Goal: Task Accomplishment & Management: Complete application form

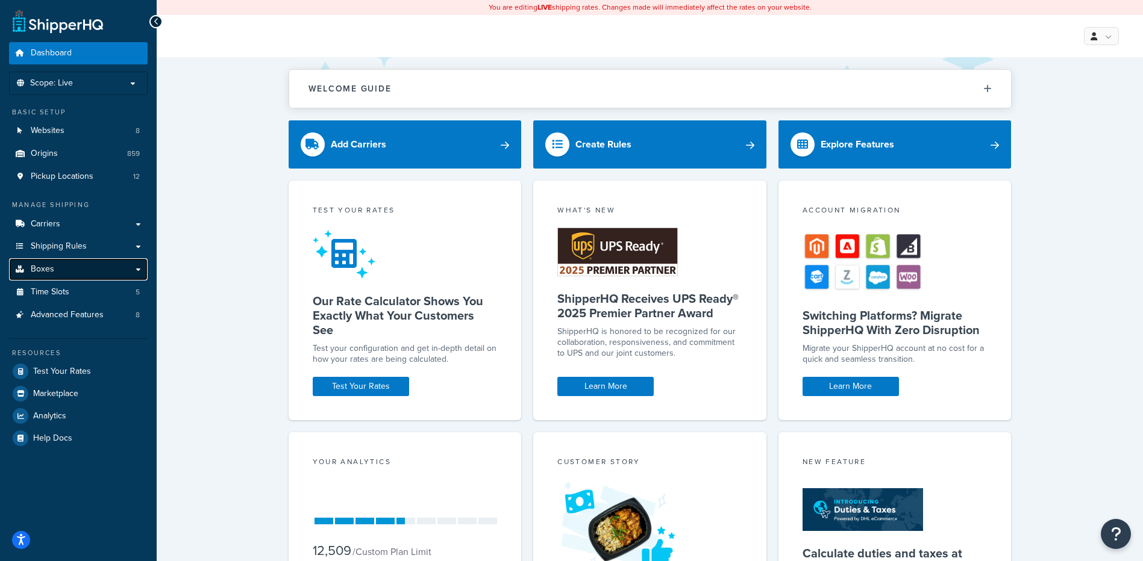
click at [111, 267] on link "Boxes" at bounding box center [78, 269] width 139 height 22
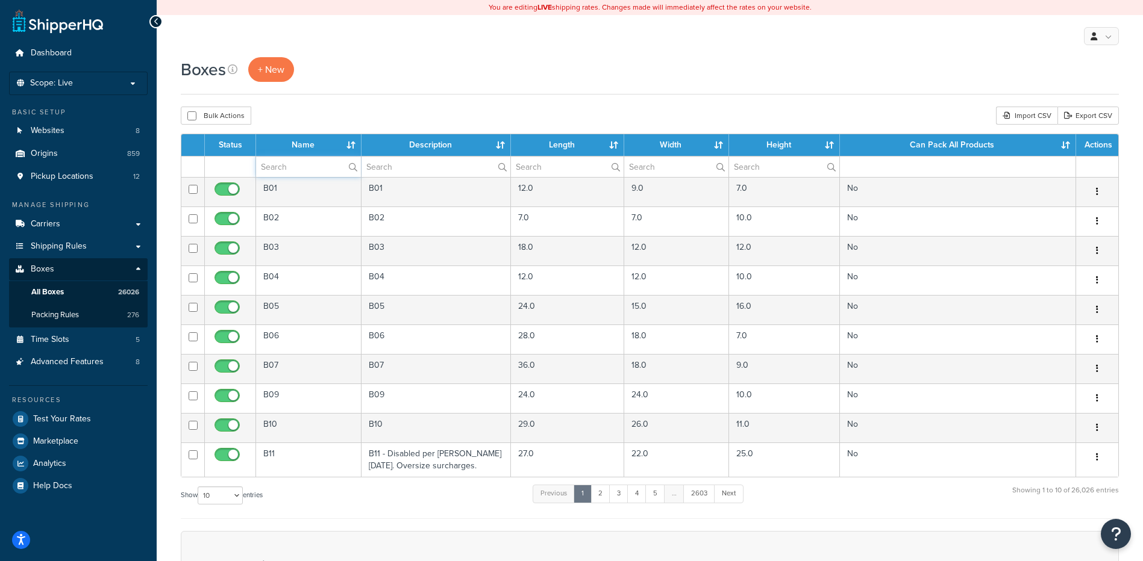
click at [317, 168] on input "text" at bounding box center [308, 167] width 105 height 20
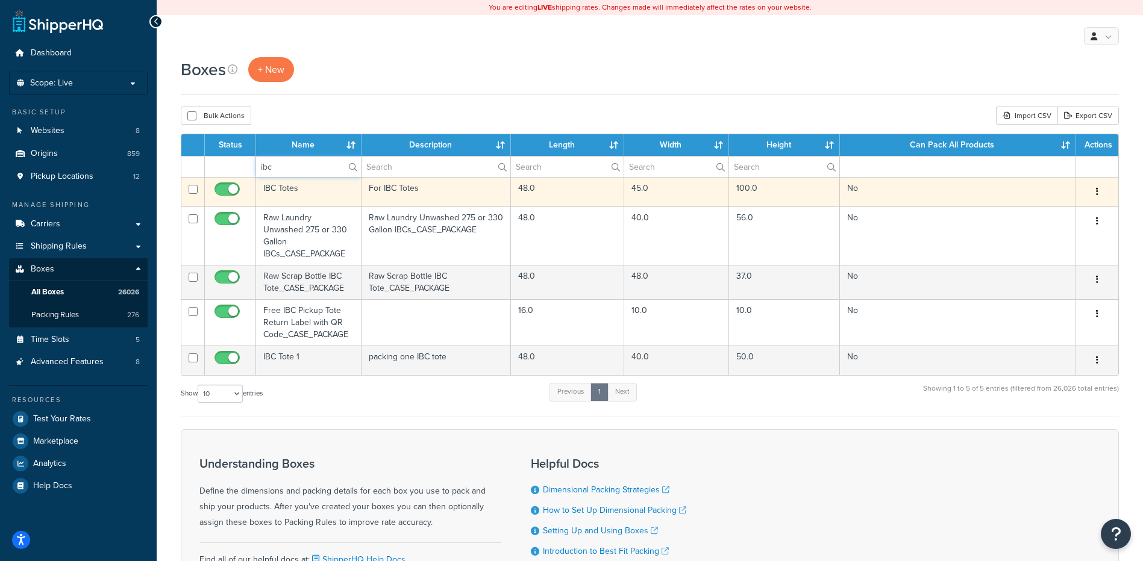
type input "ibc"
click at [302, 193] on td "IBC Totes" at bounding box center [308, 192] width 105 height 30
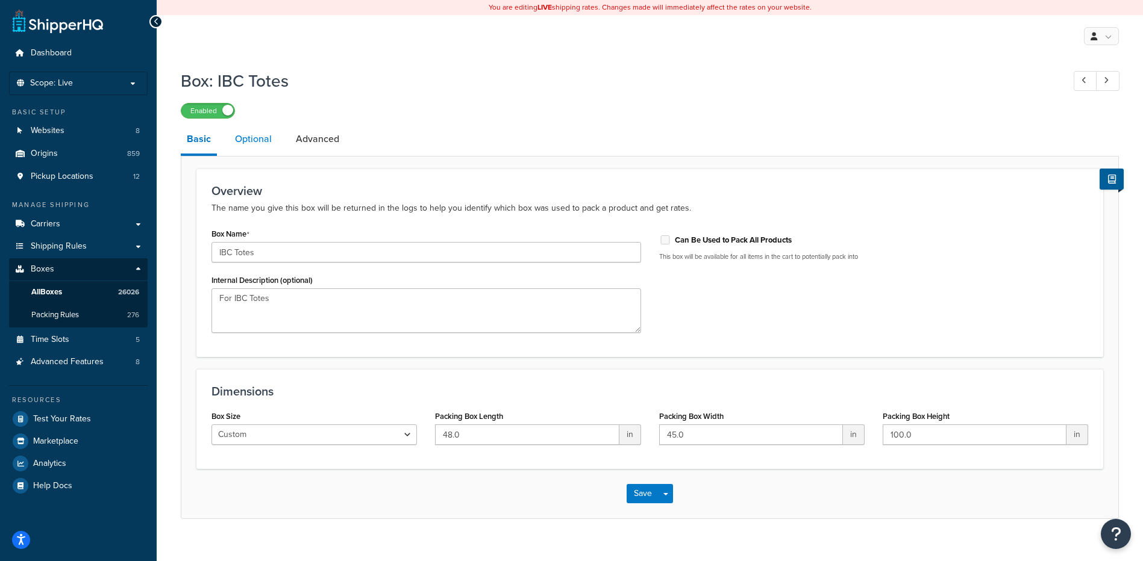
click at [248, 144] on link "Optional" at bounding box center [253, 139] width 49 height 29
click at [62, 296] on span "All Boxes" at bounding box center [46, 292] width 31 height 10
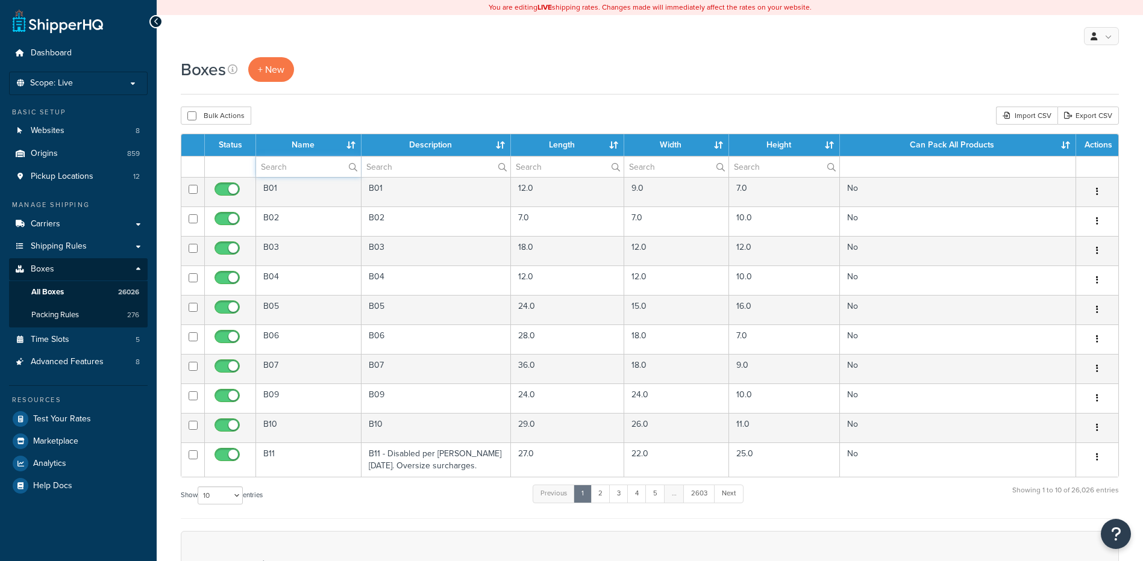
click at [293, 175] on input "text" at bounding box center [308, 167] width 105 height 20
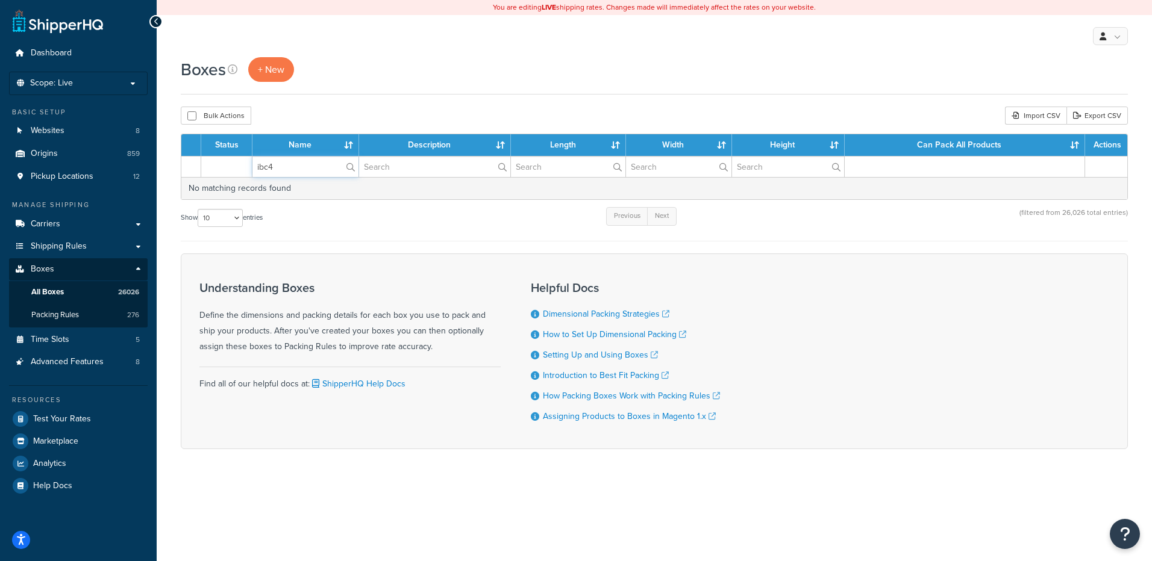
type input "ibc"
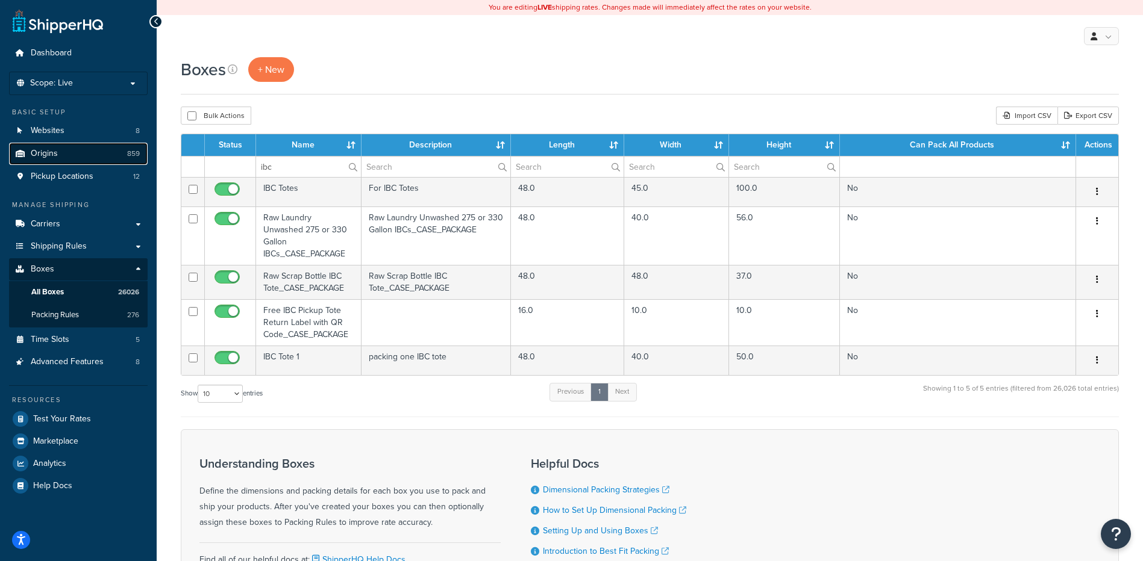
click at [22, 156] on icon at bounding box center [20, 153] width 12 height 7
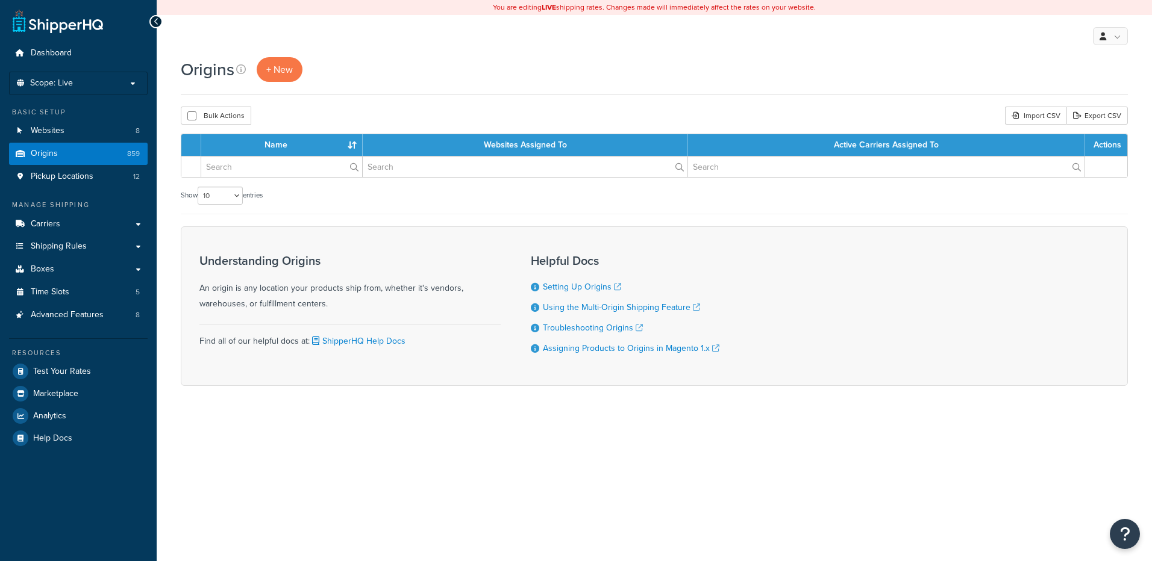
click at [284, 170] on input "text" at bounding box center [281, 167] width 161 height 20
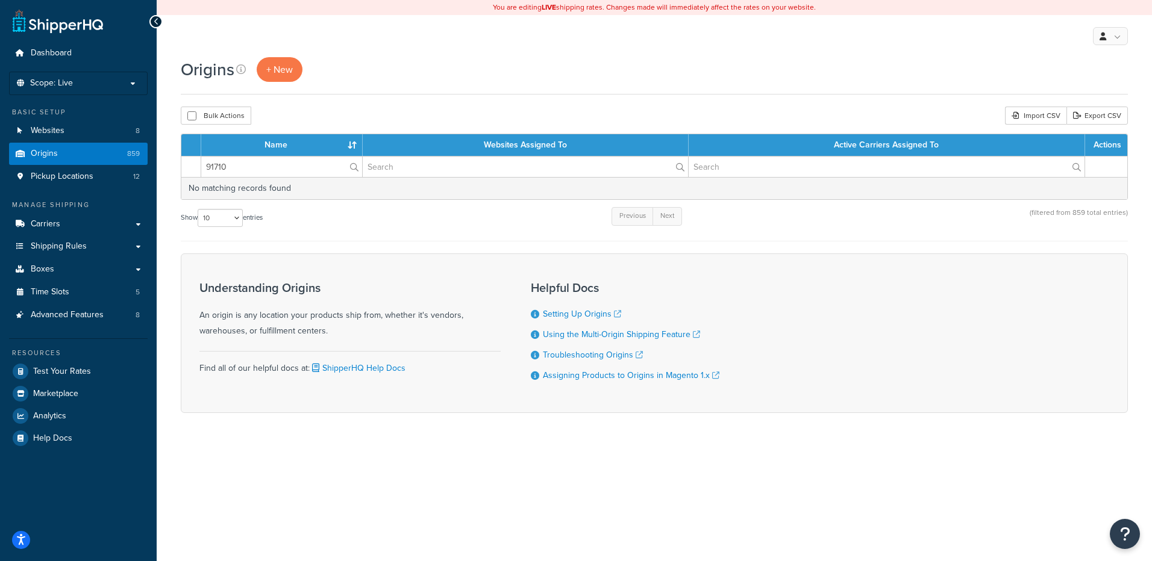
click at [208, 169] on input "91710" at bounding box center [281, 167] width 161 height 20
type input "ORIGIN 91710"
click at [294, 113] on div "Bulk Actions Duplicate [GEOGRAPHIC_DATA] Import CSV Export CSV" at bounding box center [654, 116] width 947 height 18
click at [291, 262] on div "Understanding Origins An origin is any location your products ship from, whethe…" at bounding box center [654, 334] width 947 height 160
drag, startPoint x: 267, startPoint y: 172, endPoint x: 165, endPoint y: 157, distance: 103.5
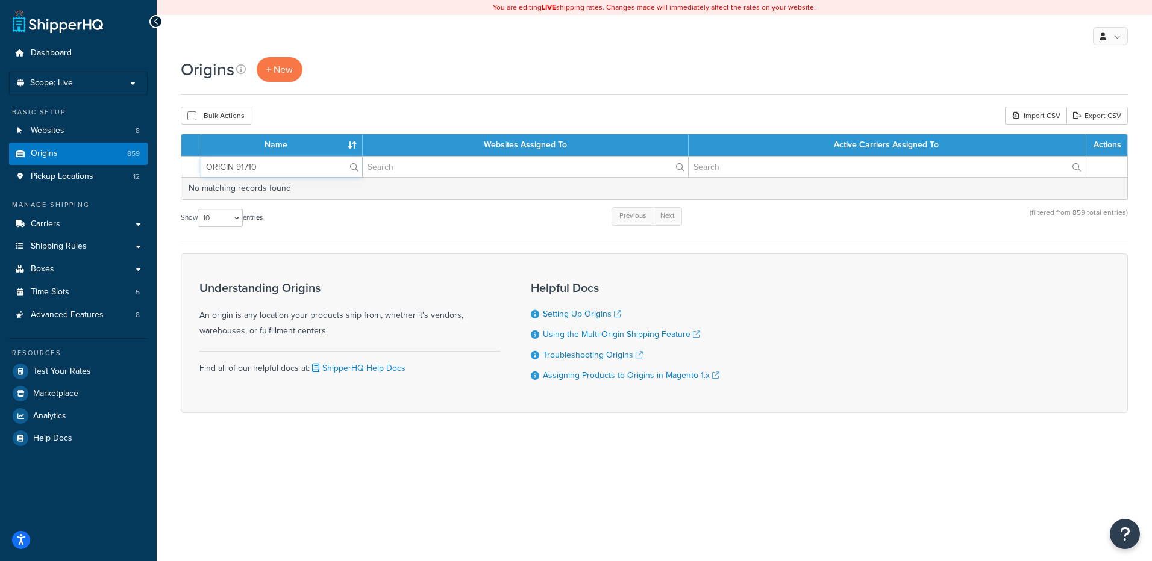
click at [165, 157] on div "Origins + New Bulk Actions Duplicate Delete Import CSV Export CSV Contact Us Se…" at bounding box center [654, 256] width 995 height 398
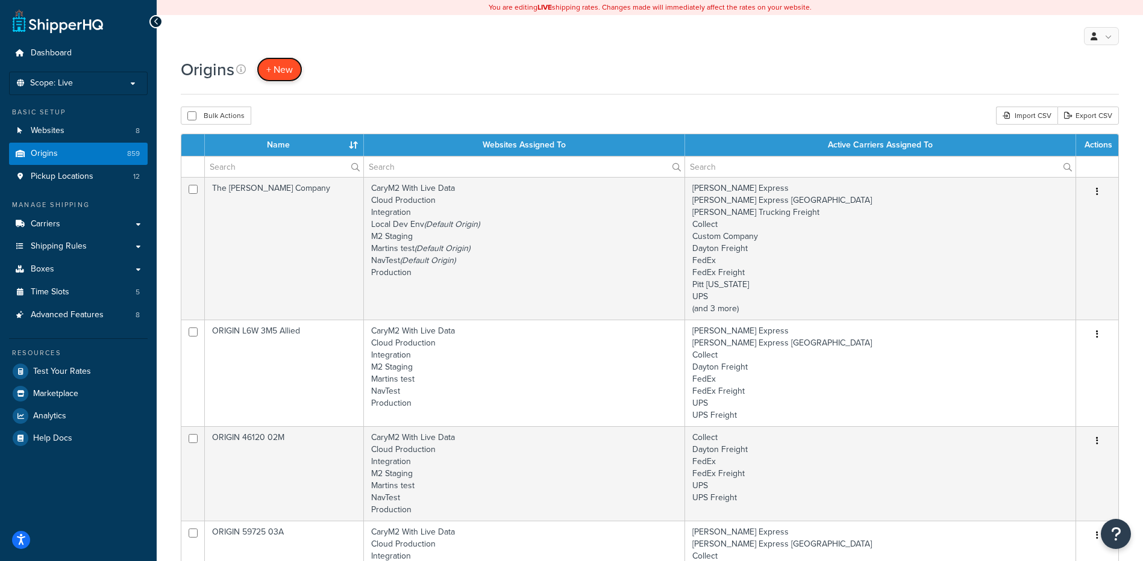
click at [274, 71] on span "+ New" at bounding box center [279, 70] width 27 height 14
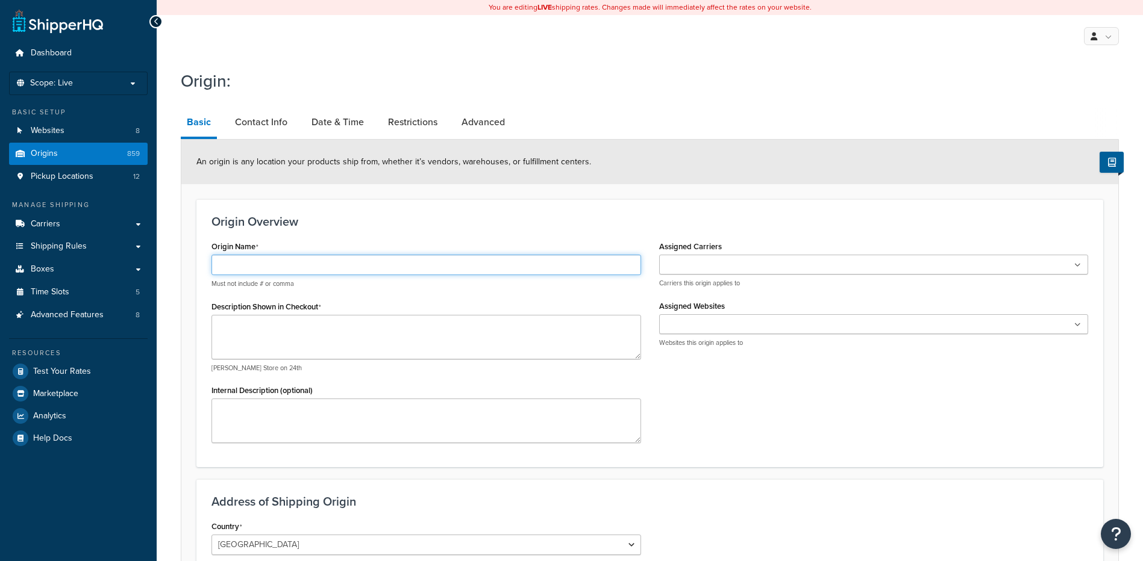
click at [230, 269] on input "Origin Name" at bounding box center [425, 265] width 429 height 20
type input "ORIGIN 91710"
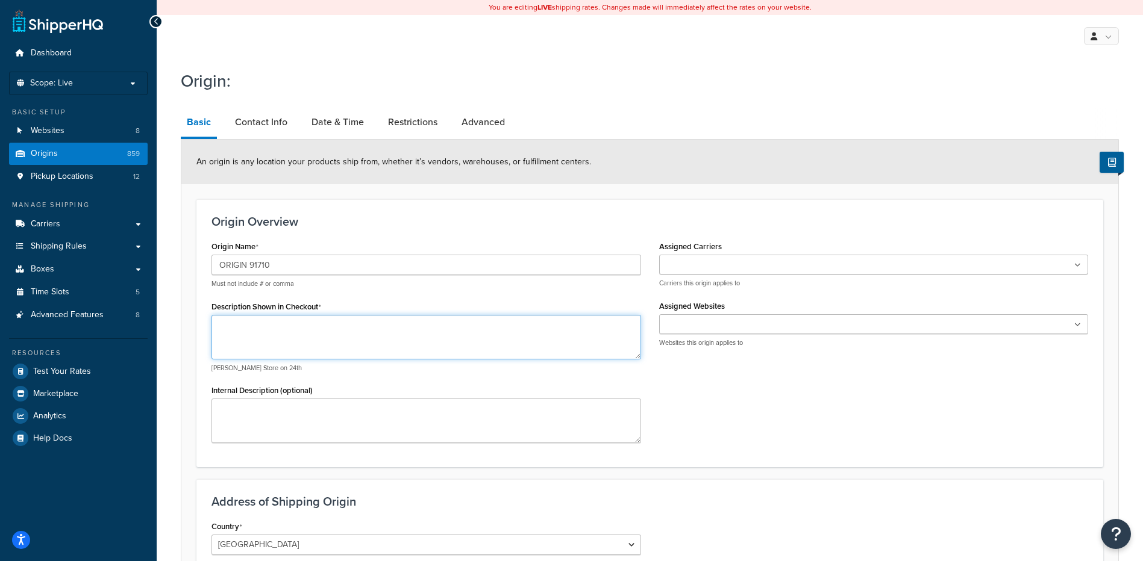
click at [296, 333] on textarea "Description Shown in Checkout" at bounding box center [425, 337] width 429 height 45
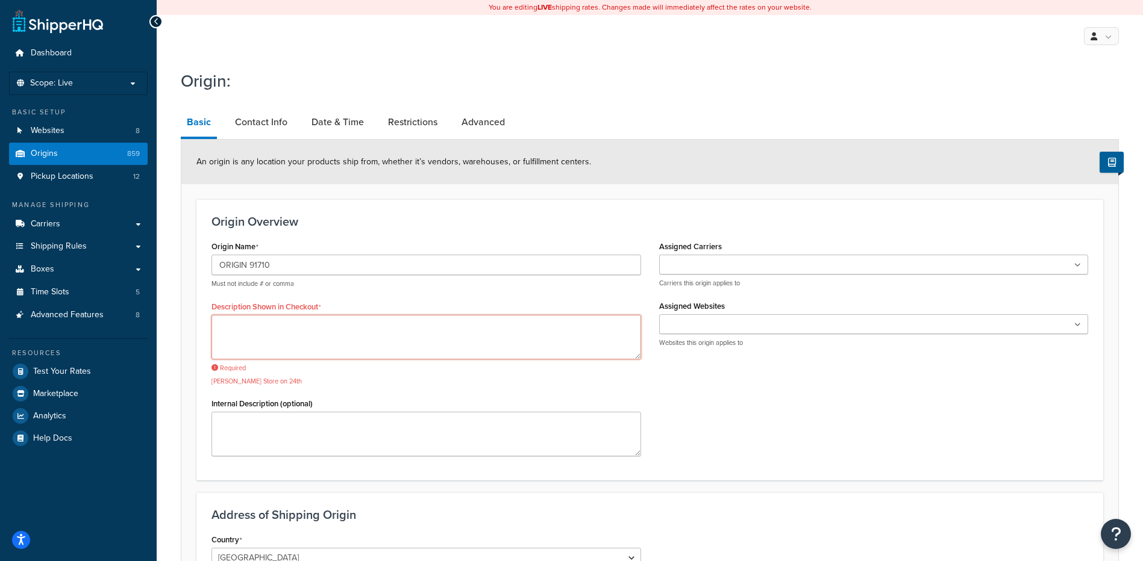
click at [254, 332] on textarea "Description Shown in Checkout" at bounding box center [425, 337] width 429 height 45
click at [251, 336] on textarea "Description Shown in Checkout" at bounding box center [425, 337] width 429 height 45
click at [275, 336] on textarea "Description Shown in Checkout" at bounding box center [425, 337] width 429 height 45
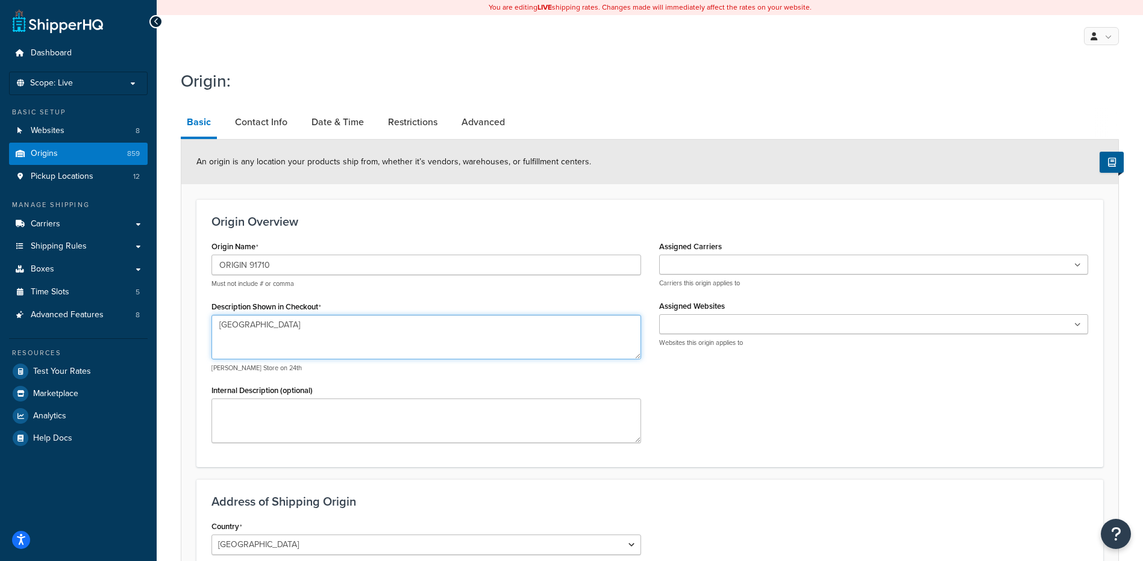
type textarea "Chino, CA 91710"
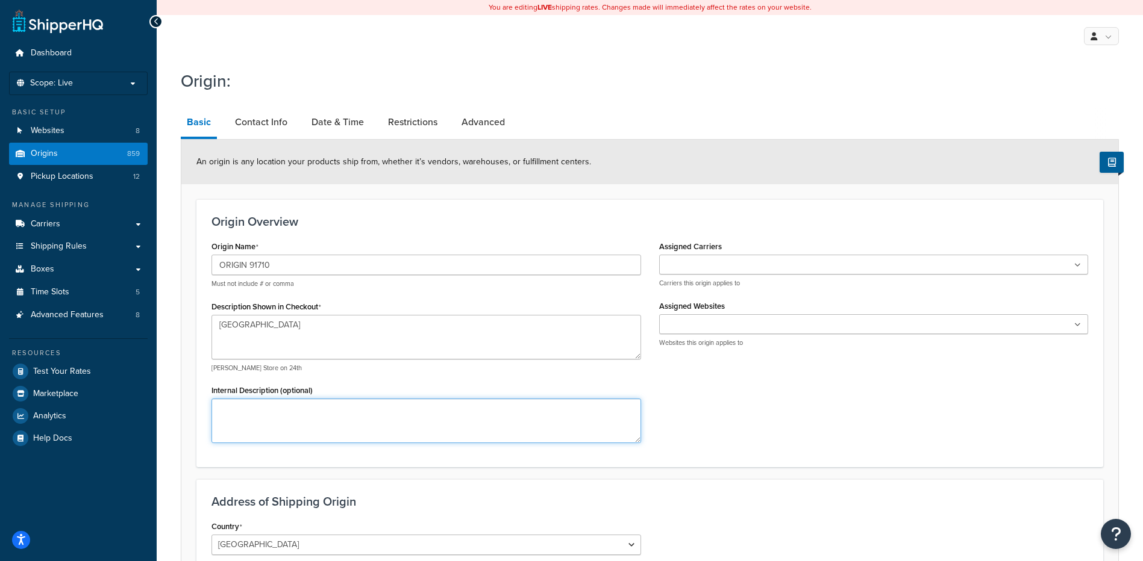
click at [314, 426] on textarea "Internal Description (optional)" at bounding box center [425, 421] width 429 height 45
click at [313, 411] on textarea "Internal Description (optional)" at bounding box center [425, 421] width 429 height 45
type textarea "Greif Inc"
click at [708, 407] on div "Origin Name ORIGIN 91710 Must not include # or comma Description Shown in Check…" at bounding box center [649, 345] width 894 height 214
click at [725, 260] on input "Assigned Carriers" at bounding box center [716, 265] width 107 height 13
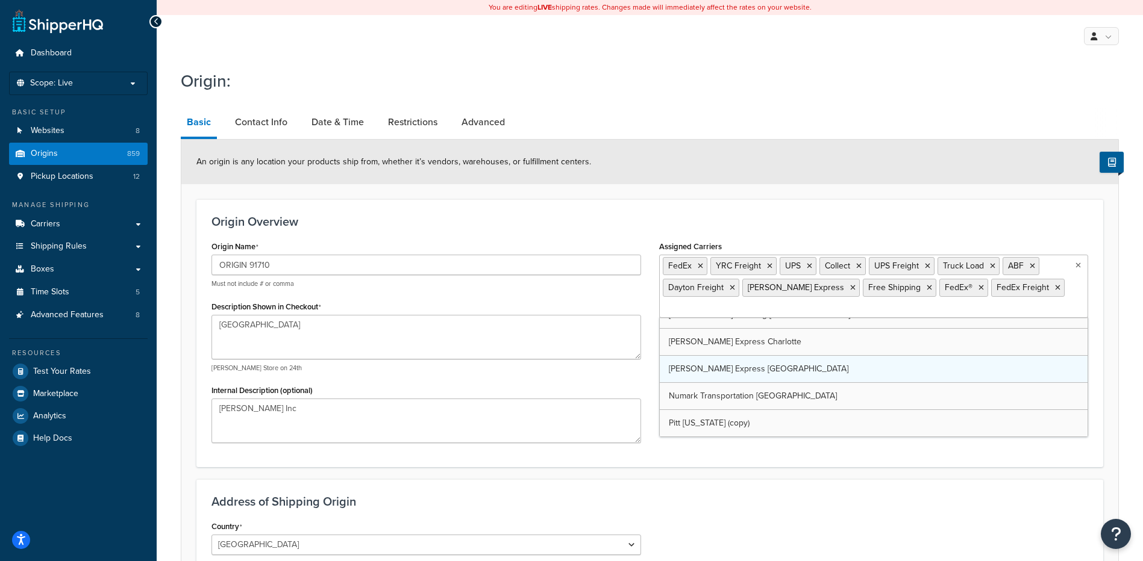
scroll to position [504, 0]
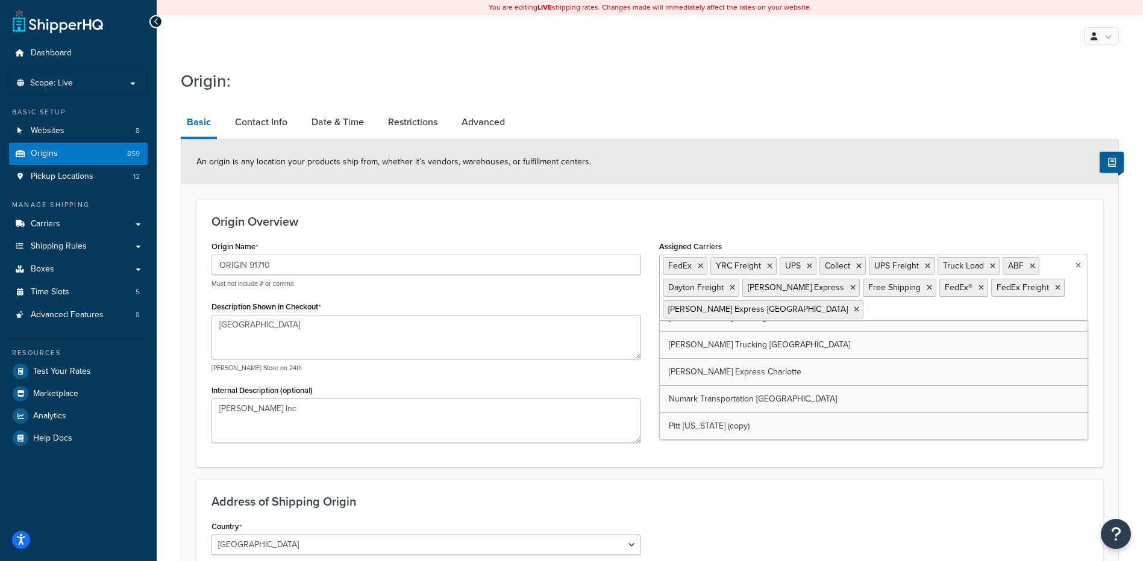
click at [701, 478] on form "An origin is any location your products ship from, whether it’s vendors, wareho…" at bounding box center [649, 514] width 937 height 748
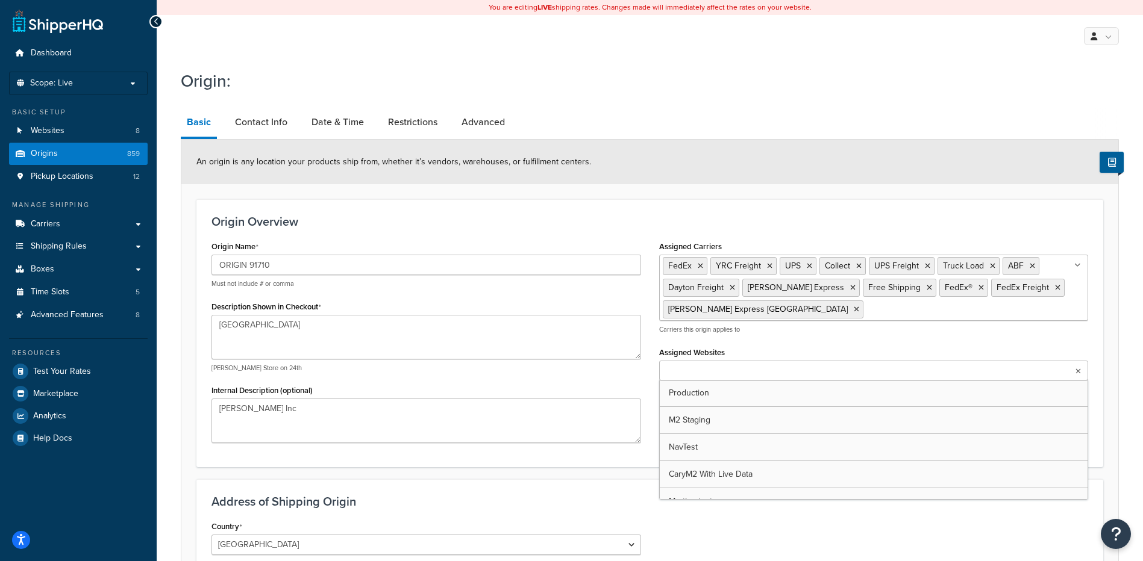
click at [731, 372] on input "Assigned Websites" at bounding box center [716, 371] width 107 height 13
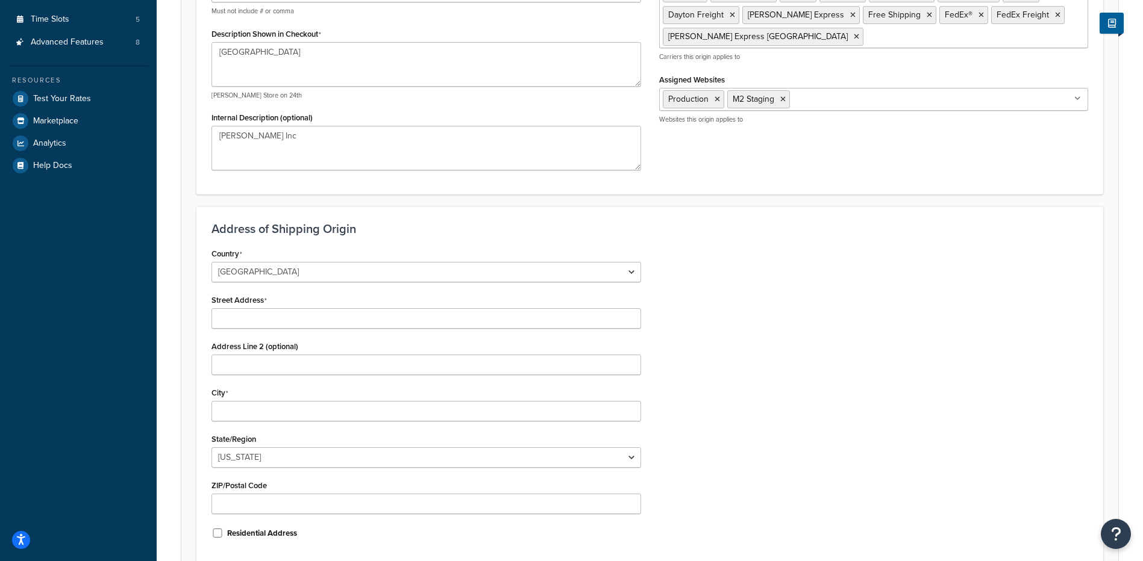
scroll to position [301, 0]
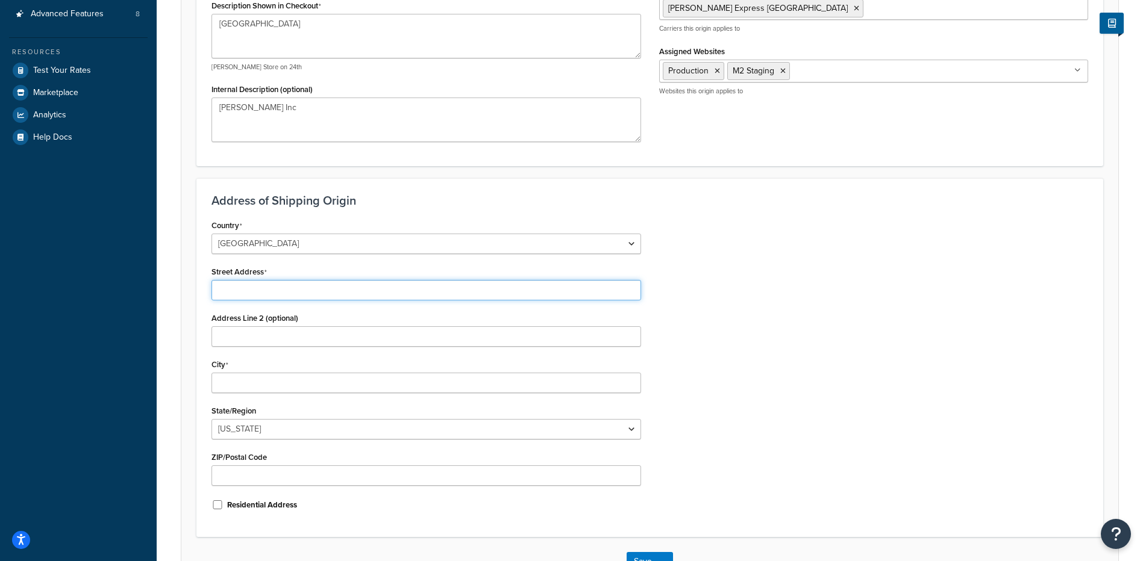
click at [268, 283] on input "Street Address" at bounding box center [425, 290] width 429 height 20
type input "8655 Enterprise Way"
click at [256, 390] on input "City" at bounding box center [425, 383] width 429 height 20
type input "Chino"
click at [245, 427] on select "Alabama Alaska American Samoa Arizona Arkansas Armed Forces Americas Armed Forc…" at bounding box center [425, 429] width 429 height 20
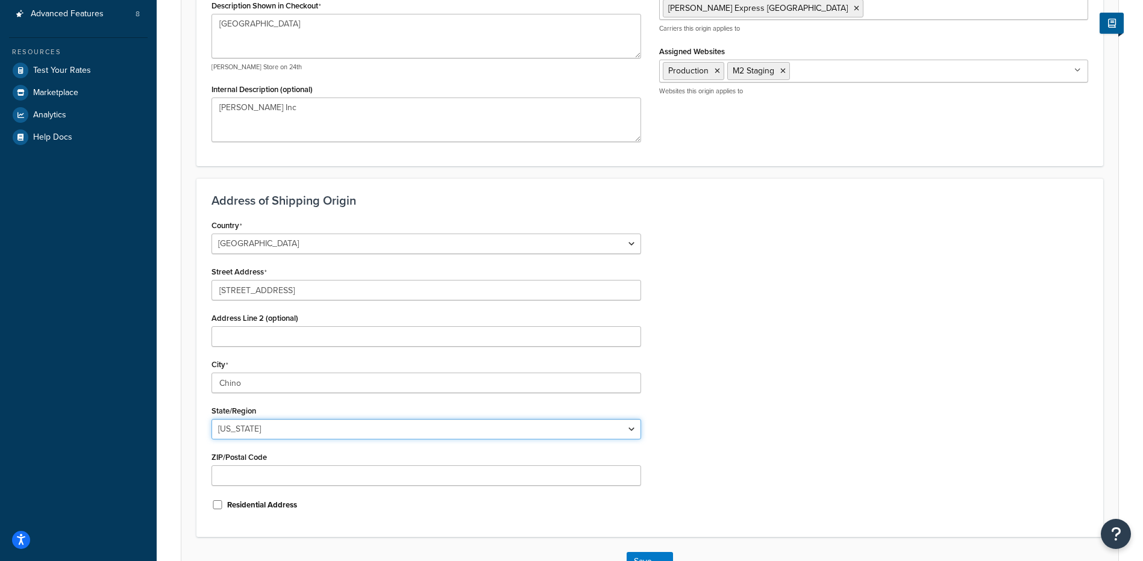
select select "5"
click at [211, 420] on select "Alabama Alaska American Samoa Arizona Arkansas Armed Forces Americas Armed Forc…" at bounding box center [425, 429] width 429 height 20
click at [242, 479] on input "ZIP/Postal Code" at bounding box center [425, 476] width 429 height 20
type input "91710"
click at [539, 511] on div "Residential Address" at bounding box center [425, 504] width 429 height 18
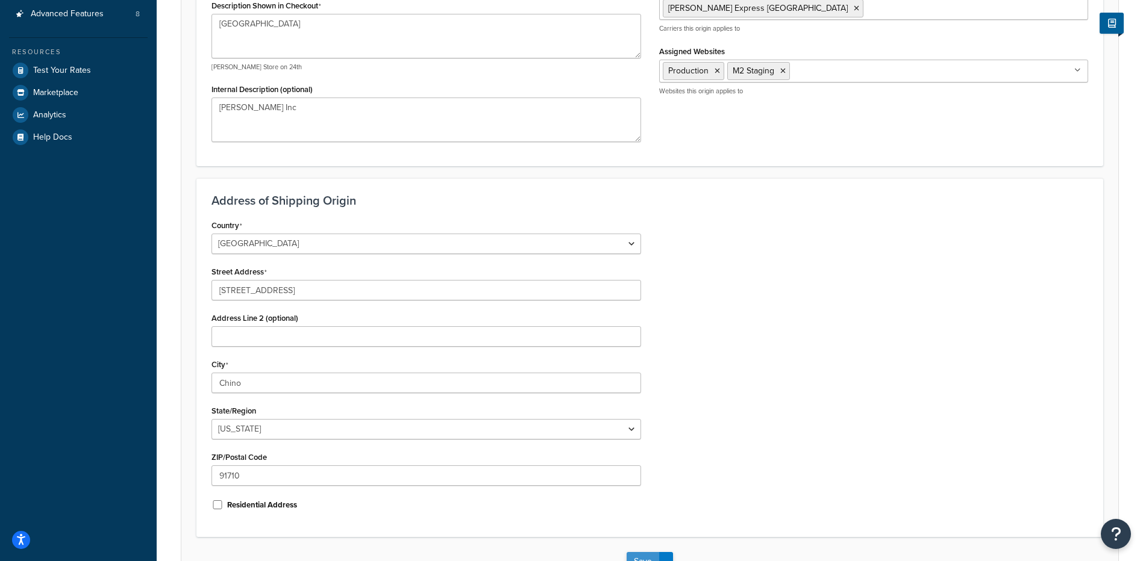
click at [631, 557] on button "Save" at bounding box center [642, 561] width 33 height 19
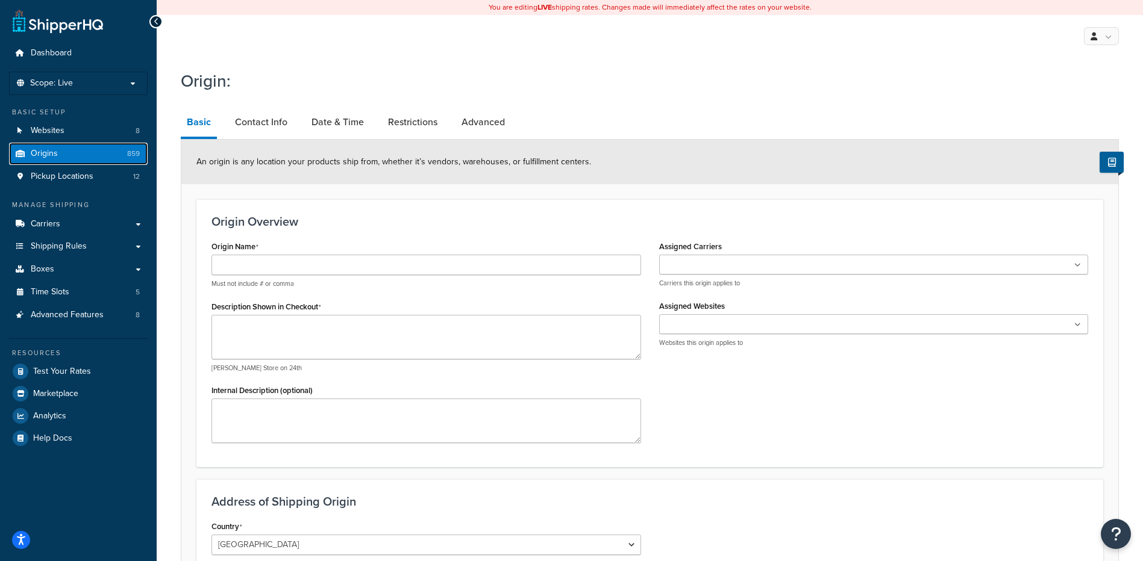
click at [45, 154] on span "Origins" at bounding box center [44, 154] width 27 height 10
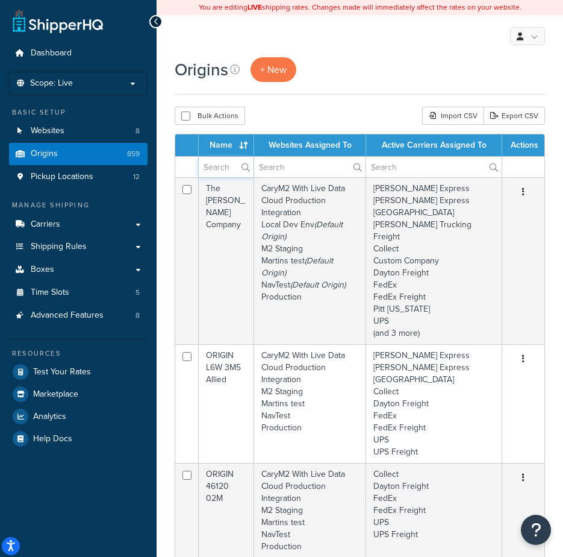
click at [223, 170] on input "text" at bounding box center [226, 167] width 55 height 20
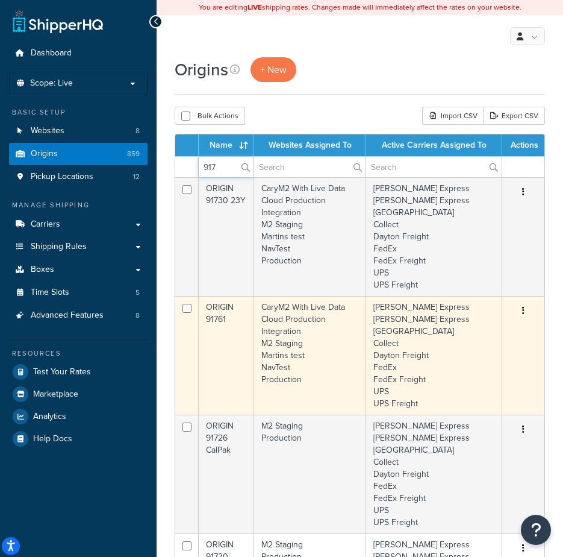
type input "917"
click at [219, 309] on td "ORIGIN 91761" at bounding box center [226, 355] width 55 height 119
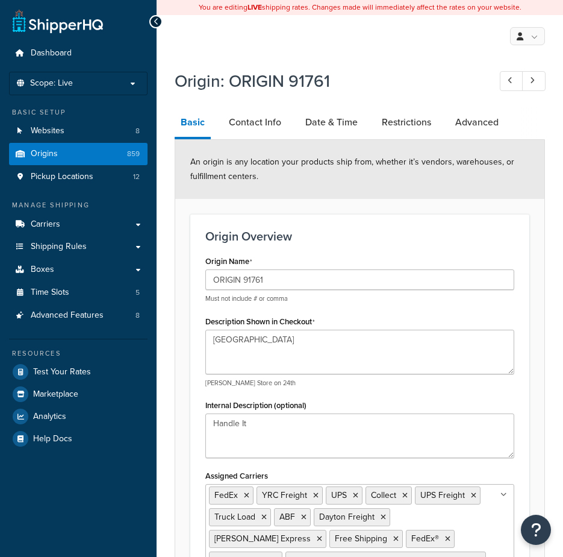
select select "5"
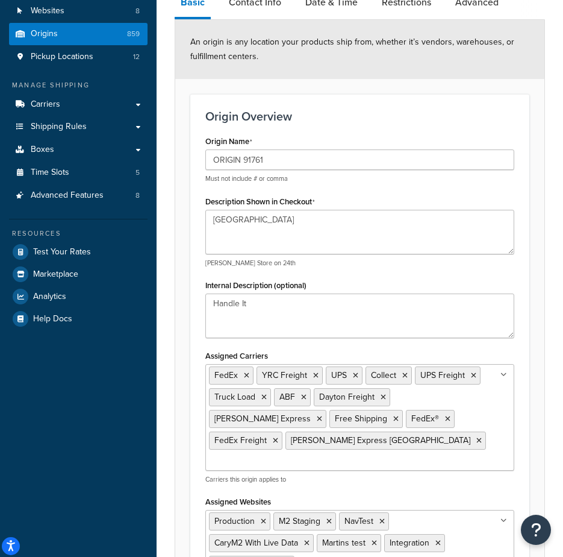
scroll to position [120, 0]
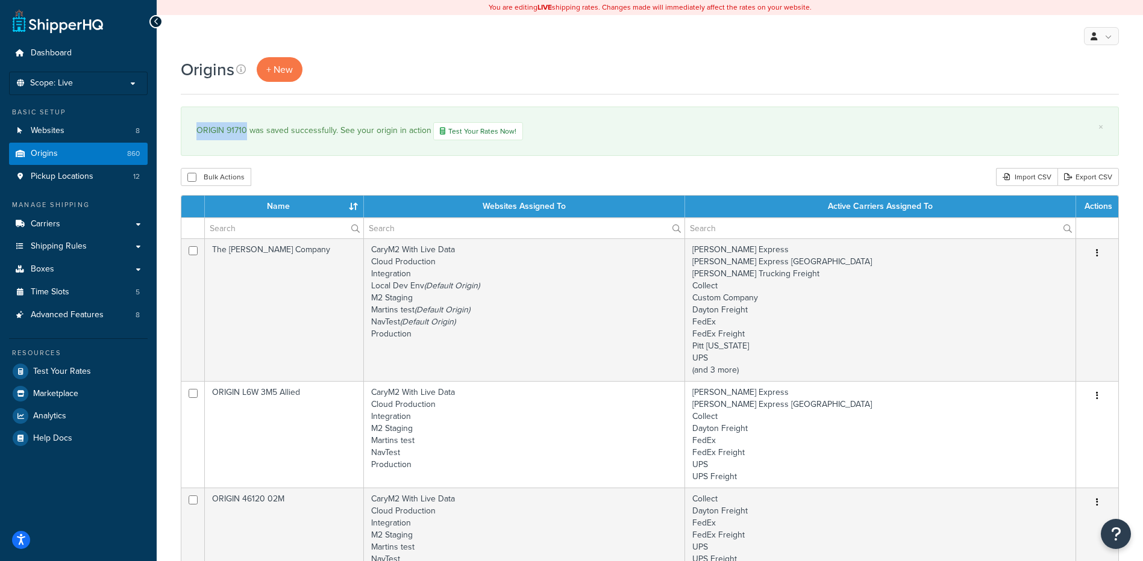
drag, startPoint x: 247, startPoint y: 127, endPoint x: 196, endPoint y: 130, distance: 50.7
click at [196, 130] on div "ORIGIN 91710 was saved successfully. See your origin in action Test Your Rates …" at bounding box center [649, 131] width 907 height 18
copy div "ORIGIN 91710"
click at [420, 68] on div "Origins + New" at bounding box center [650, 69] width 938 height 25
click at [72, 276] on link "Boxes" at bounding box center [78, 269] width 139 height 22
